Goal: Navigation & Orientation: Find specific page/section

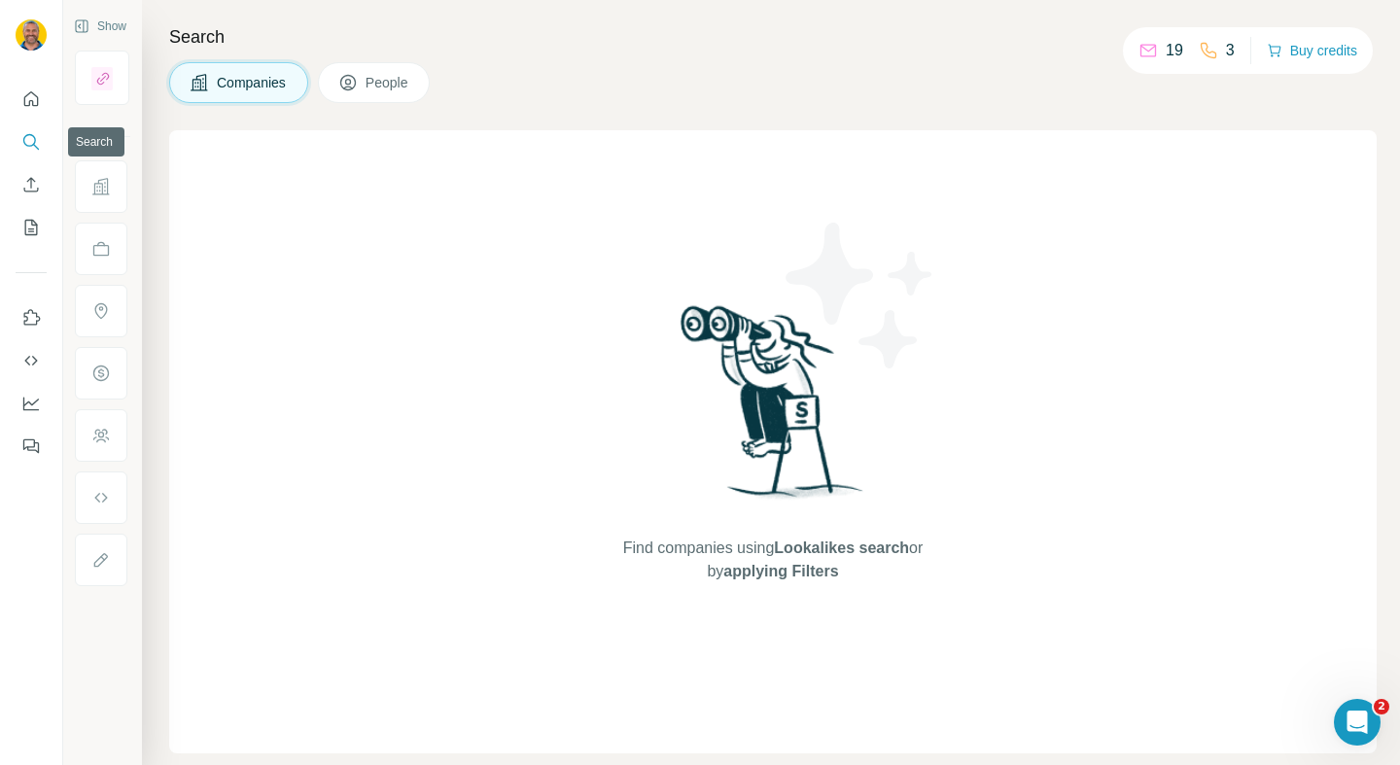
click at [35, 116] on button "Quick start" at bounding box center [31, 99] width 31 height 35
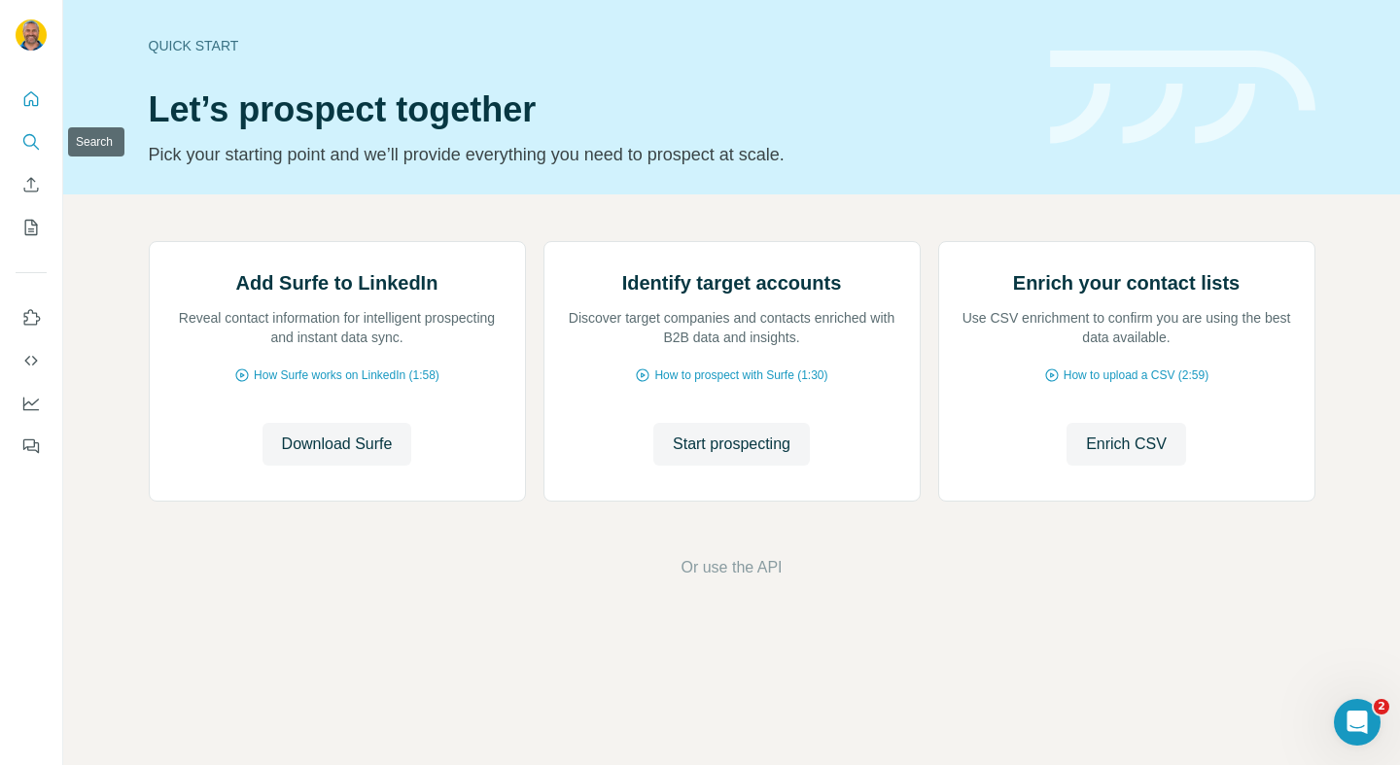
click at [34, 140] on icon "Search" at bounding box center [30, 141] width 19 height 19
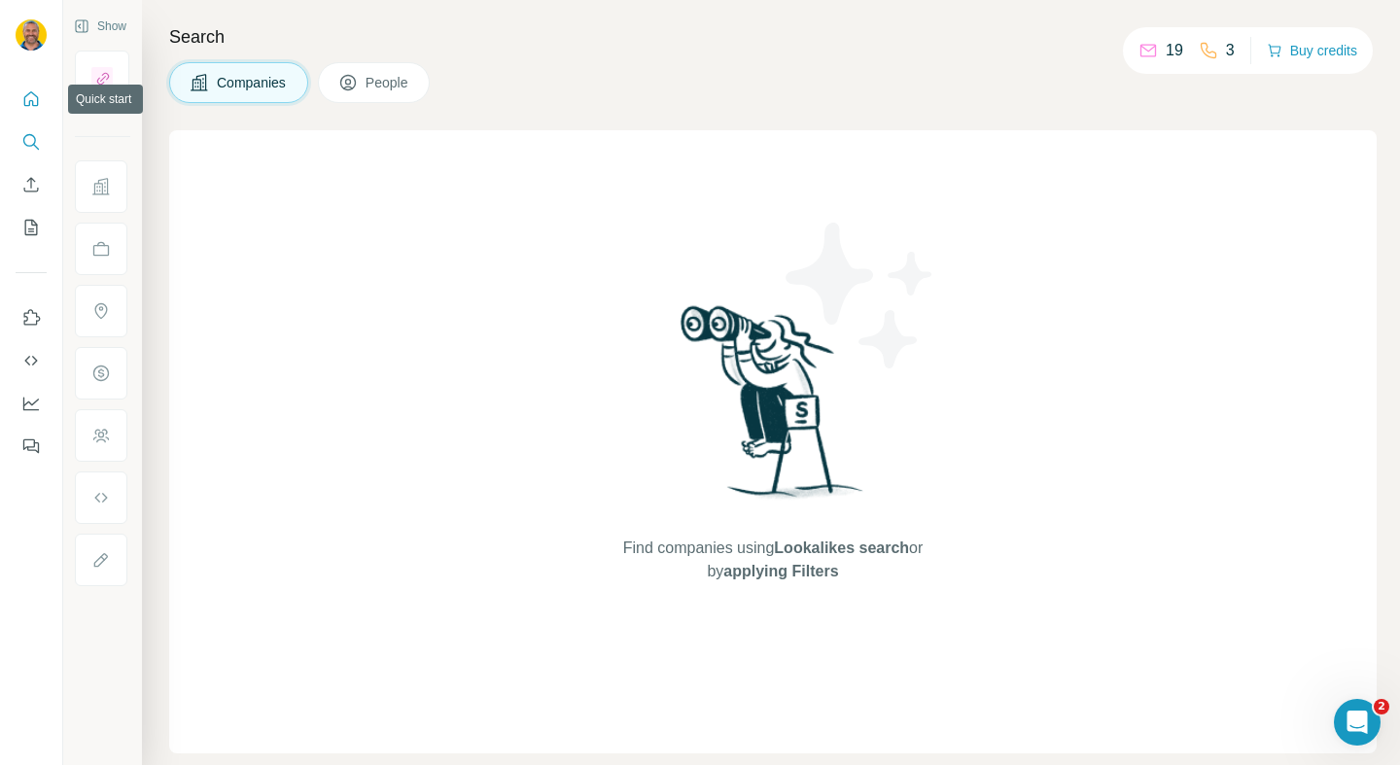
click at [29, 95] on icon "Quick start" at bounding box center [30, 98] width 19 height 19
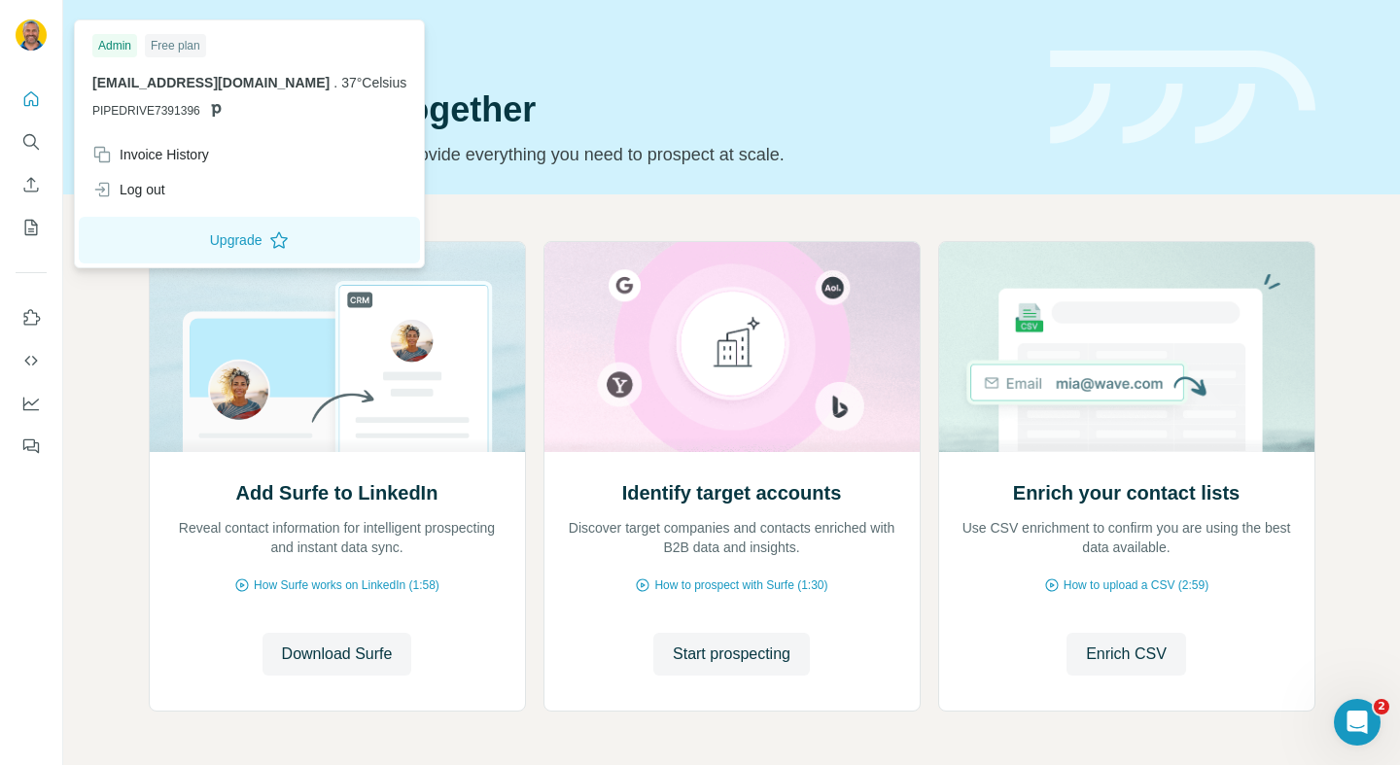
click at [43, 42] on img at bounding box center [31, 34] width 31 height 31
click at [159, 82] on span "info@37celsius.nl" at bounding box center [210, 83] width 237 height 16
click at [366, 94] on h1 "Let’s prospect together" at bounding box center [588, 109] width 878 height 39
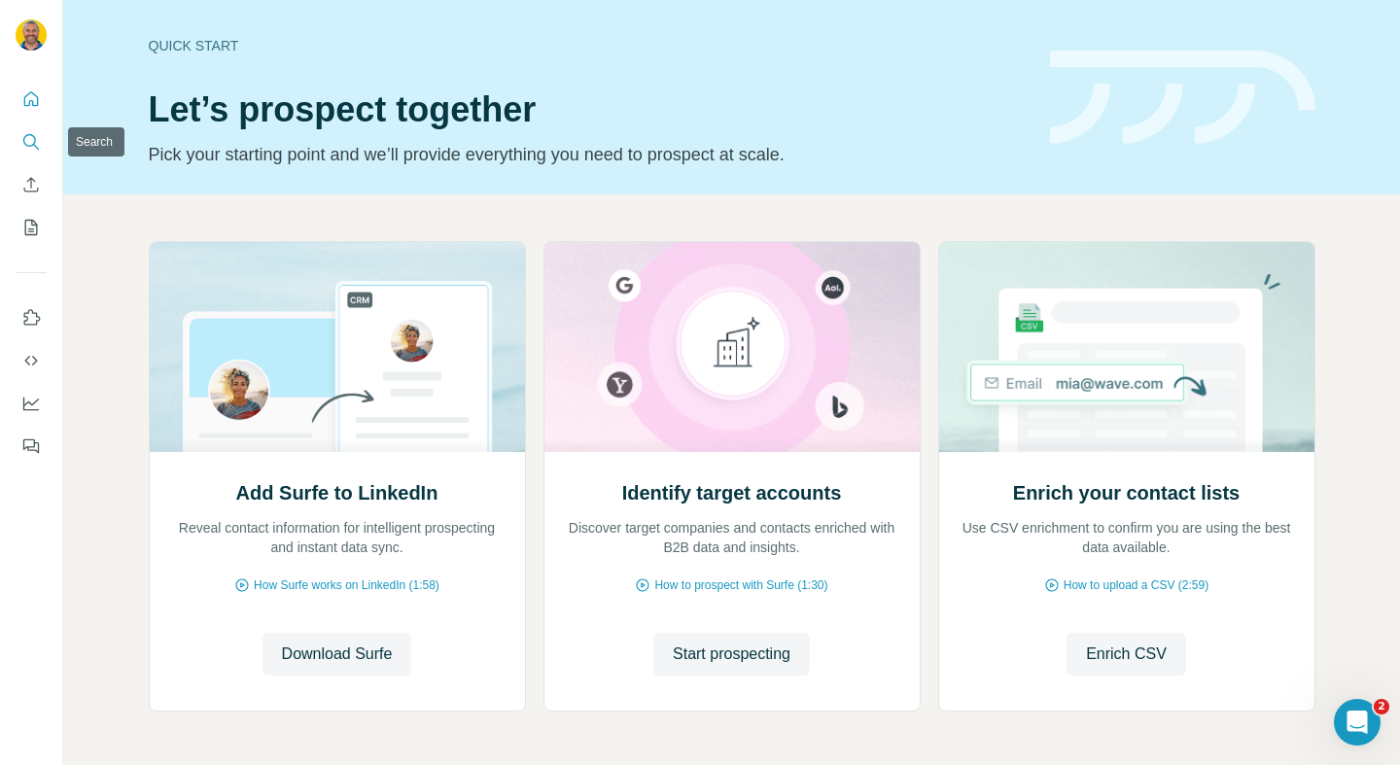
click at [30, 139] on icon "Search" at bounding box center [30, 141] width 19 height 19
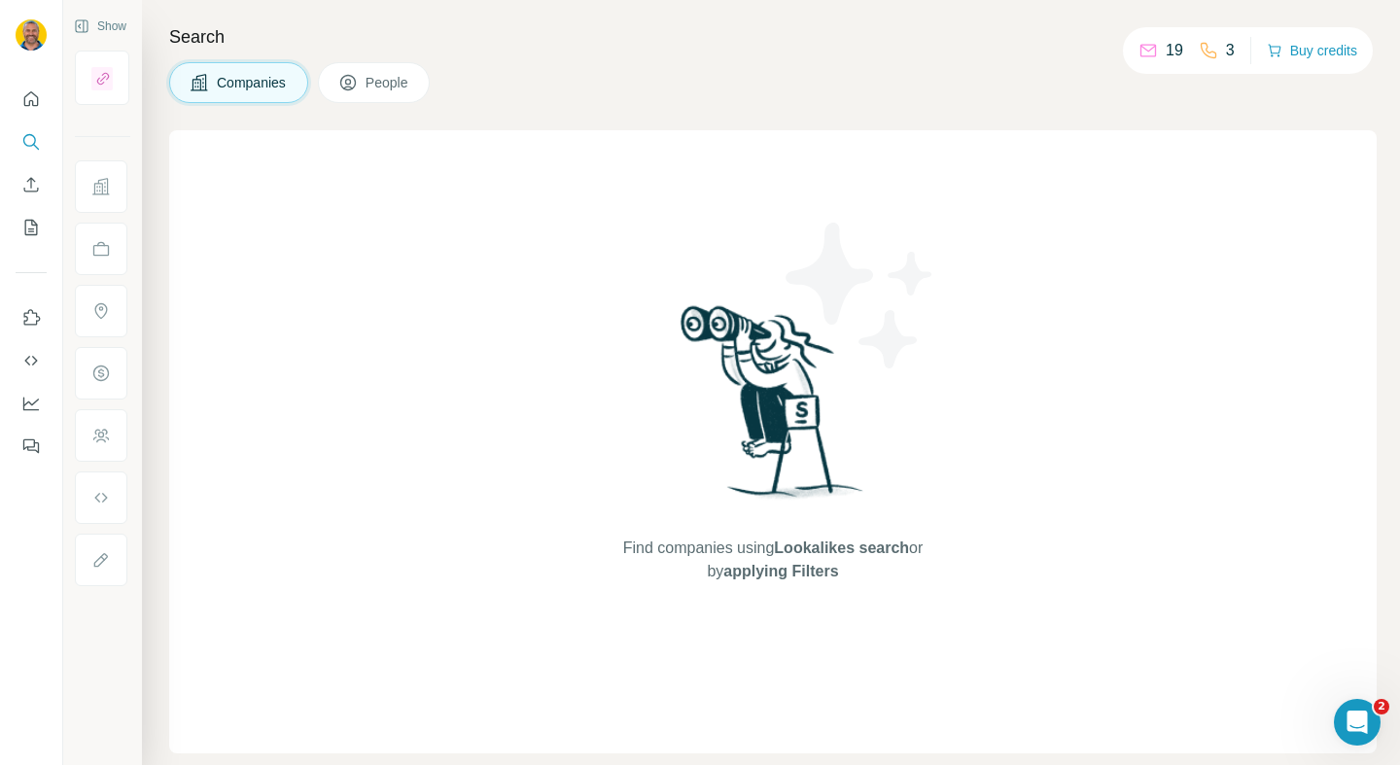
click at [34, 101] on icon "Quick start" at bounding box center [30, 98] width 19 height 19
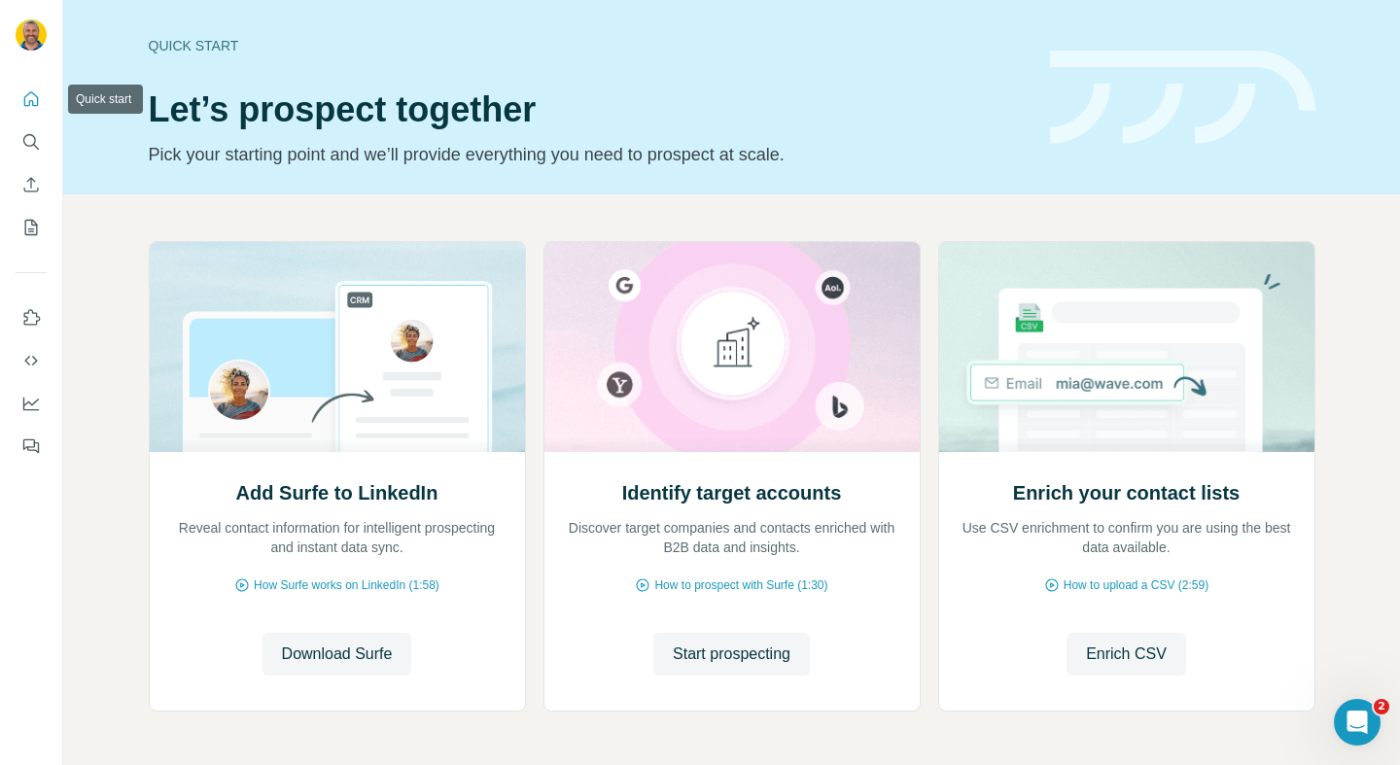
click at [29, 137] on icon "Search" at bounding box center [30, 141] width 19 height 19
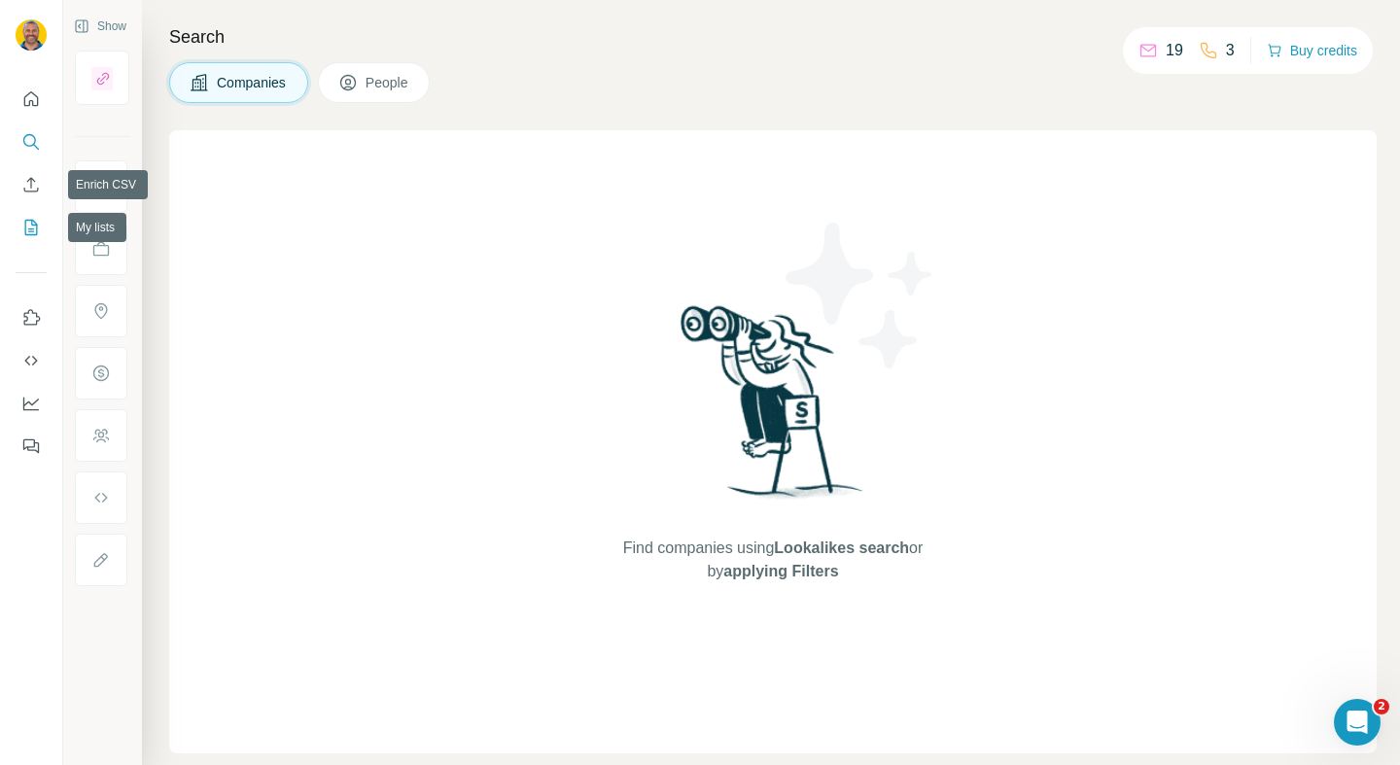
click at [35, 220] on icon "My lists" at bounding box center [30, 227] width 19 height 19
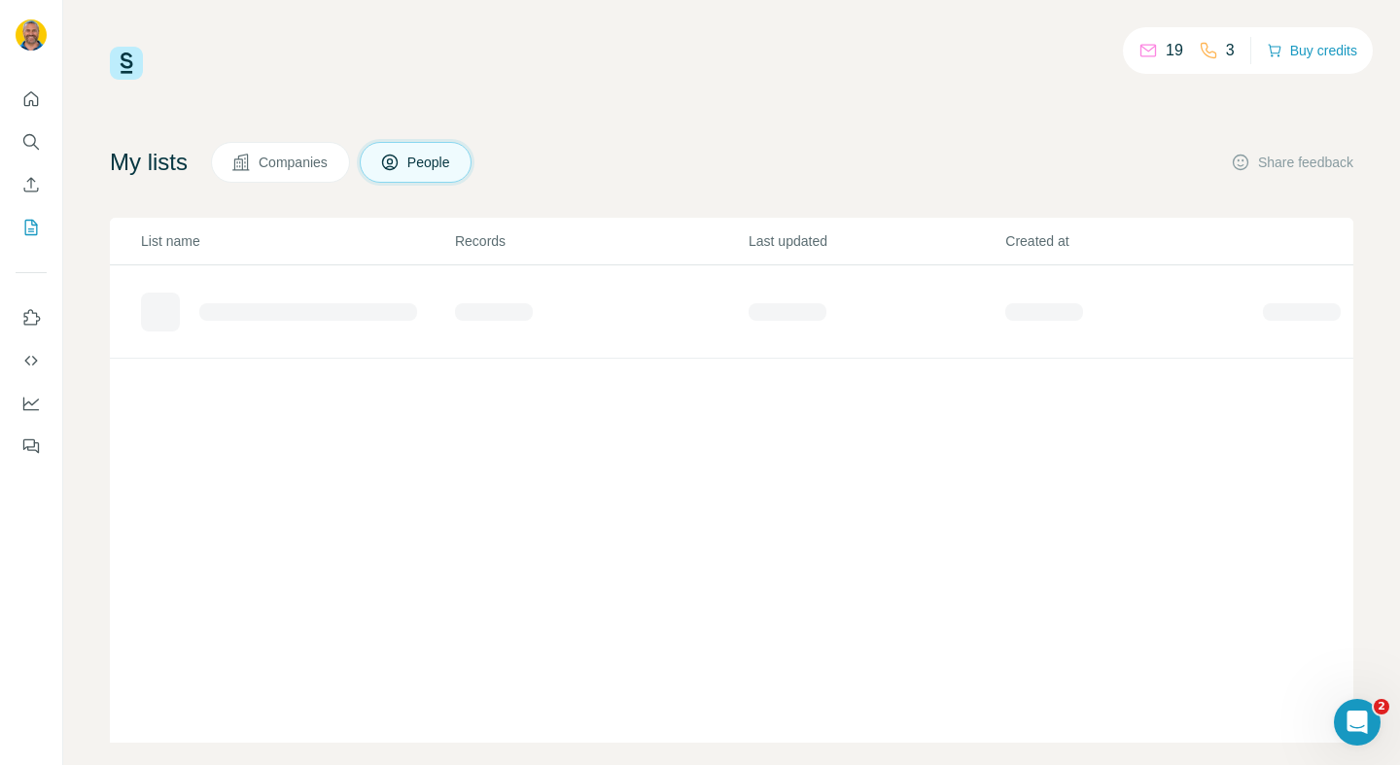
click at [29, 145] on icon "Search" at bounding box center [30, 141] width 19 height 19
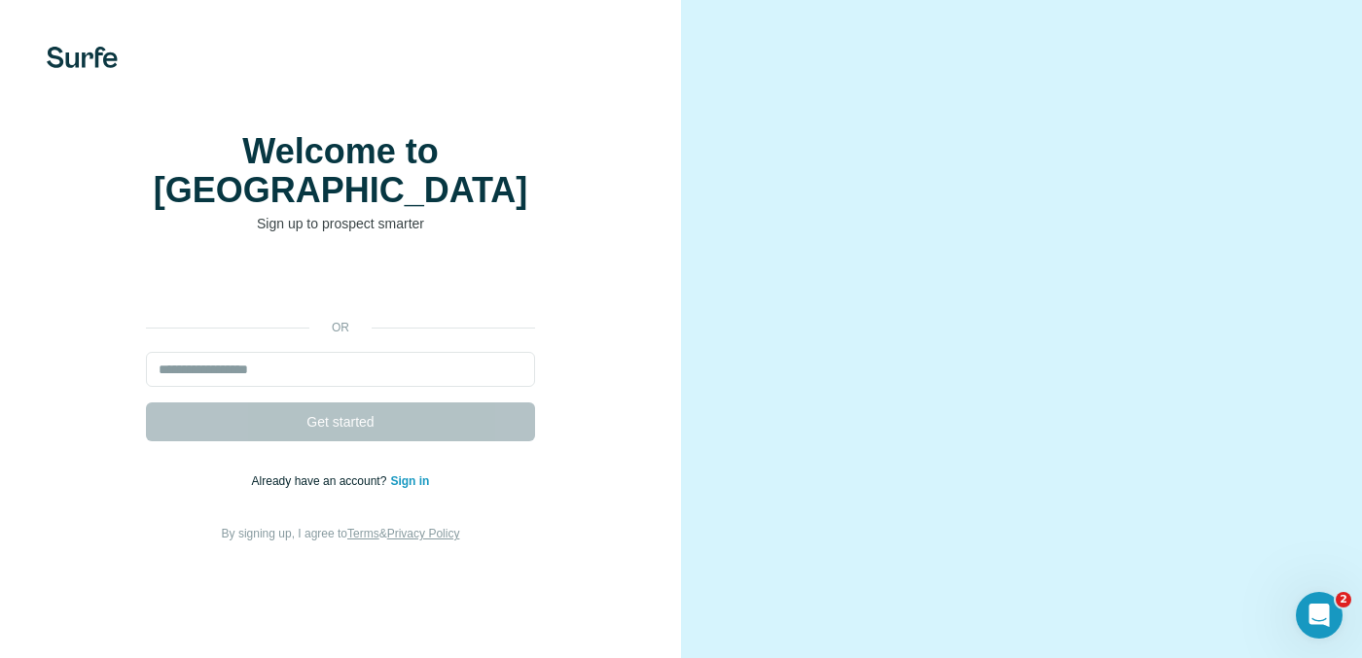
click at [340, 297] on div "Inloggen met Google. Wordt geopend in een nieuw tabblad" at bounding box center [340, 284] width 389 height 43
click at [409, 382] on input "email" at bounding box center [340, 369] width 389 height 35
click at [400, 488] on link "Sign in" at bounding box center [409, 482] width 39 height 14
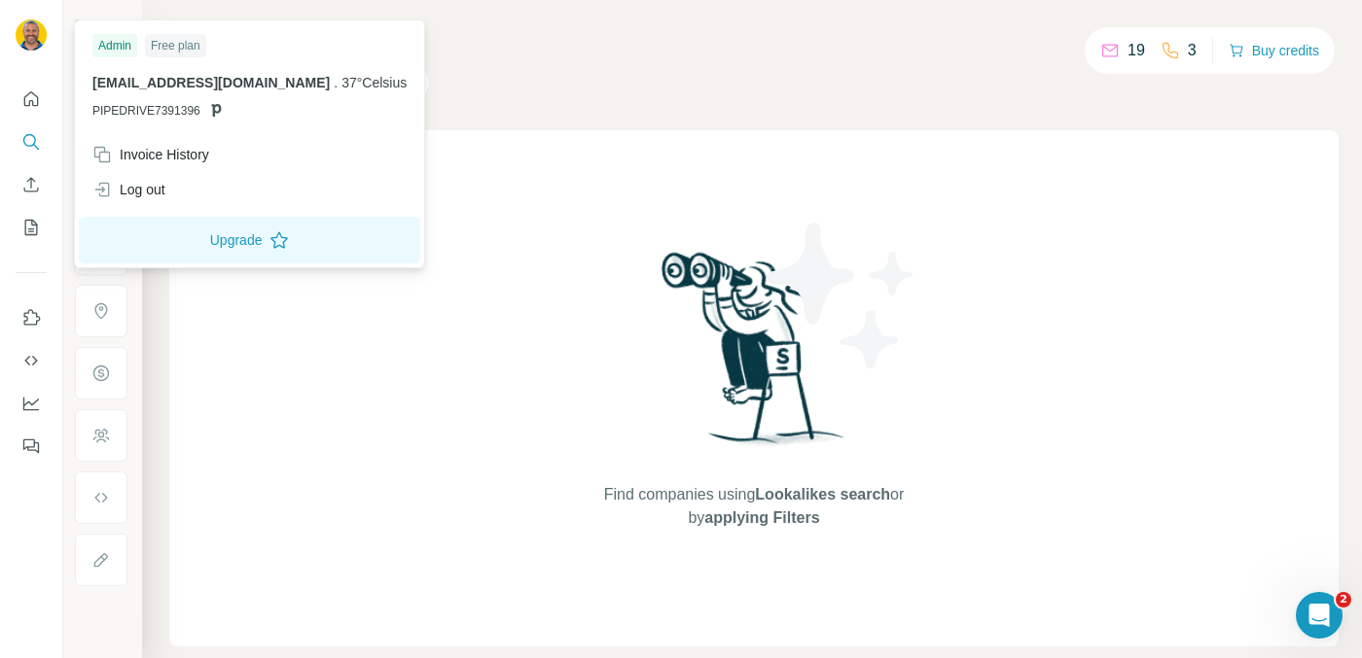
click at [29, 42] on img at bounding box center [31, 34] width 31 height 31
drag, startPoint x: 210, startPoint y: 109, endPoint x: 51, endPoint y: 109, distance: 159.5
click at [51, 109] on body "Show Search Companies People Find companies using Lookalikes search or by apply…" at bounding box center [681, 329] width 1362 height 658
click at [137, 90] on span "[EMAIL_ADDRESS][DOMAIN_NAME]" at bounding box center [210, 83] width 237 height 16
click at [137, 90] on span "info@37celsius.nl" at bounding box center [210, 83] width 237 height 16
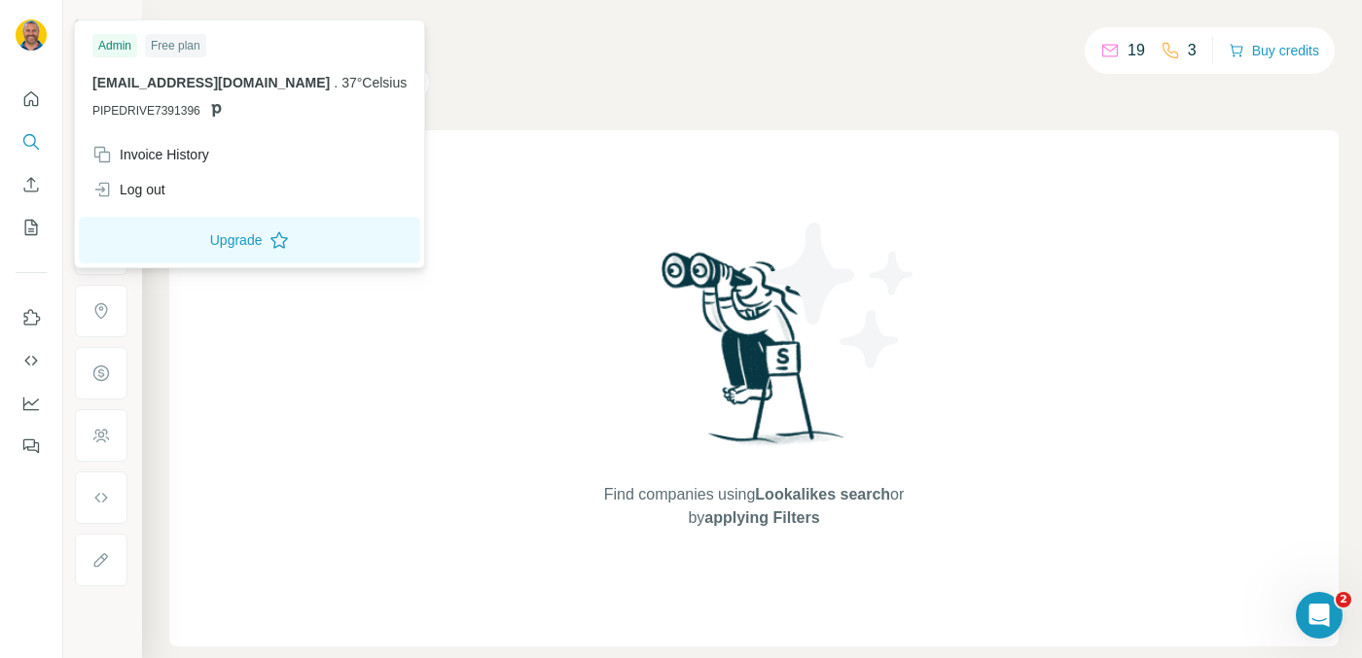
click at [145, 97] on div "info@37celsius.nl . 37°Celsius PIPEDRIVE7391396" at bounding box center [249, 96] width 314 height 47
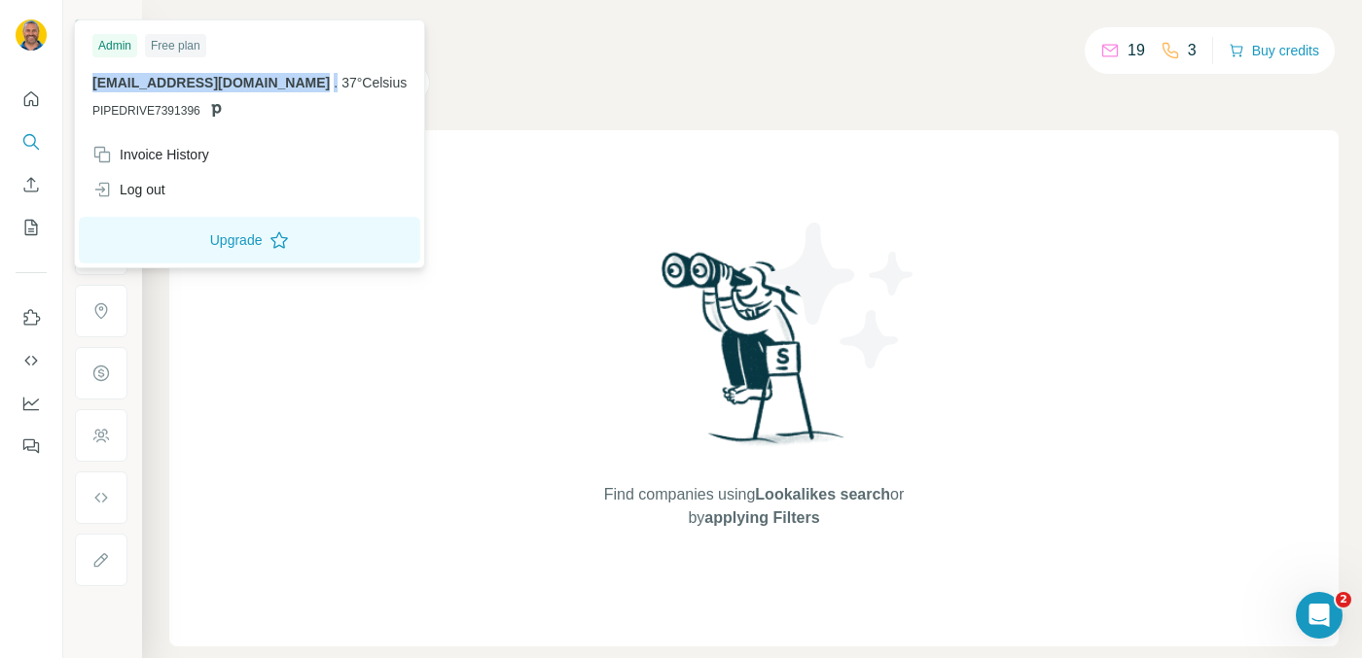
click at [145, 97] on div "info@37celsius.nl . 37°Celsius PIPEDRIVE7391396" at bounding box center [249, 96] width 314 height 47
click at [184, 115] on span "PIPEDRIVE7391396" at bounding box center [146, 111] width 108 height 18
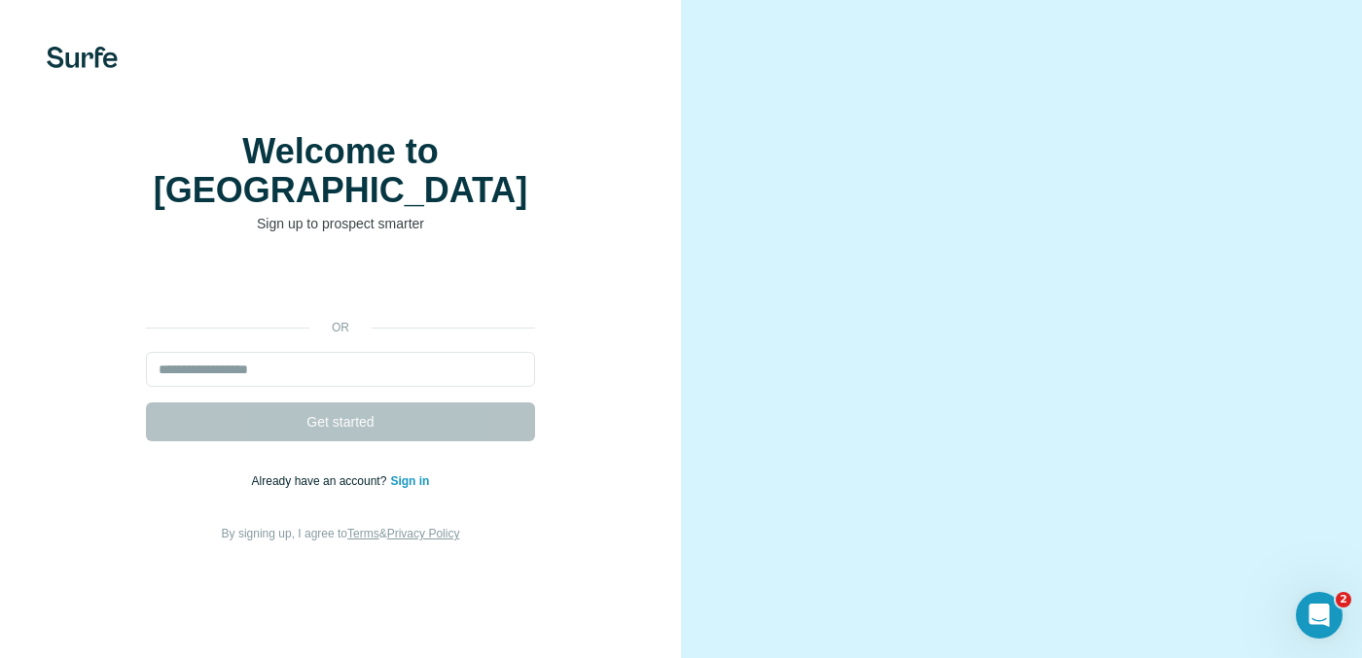
click at [402, 486] on link "Sign in" at bounding box center [409, 482] width 39 height 14
